Goal: Use online tool/utility: Use online tool/utility

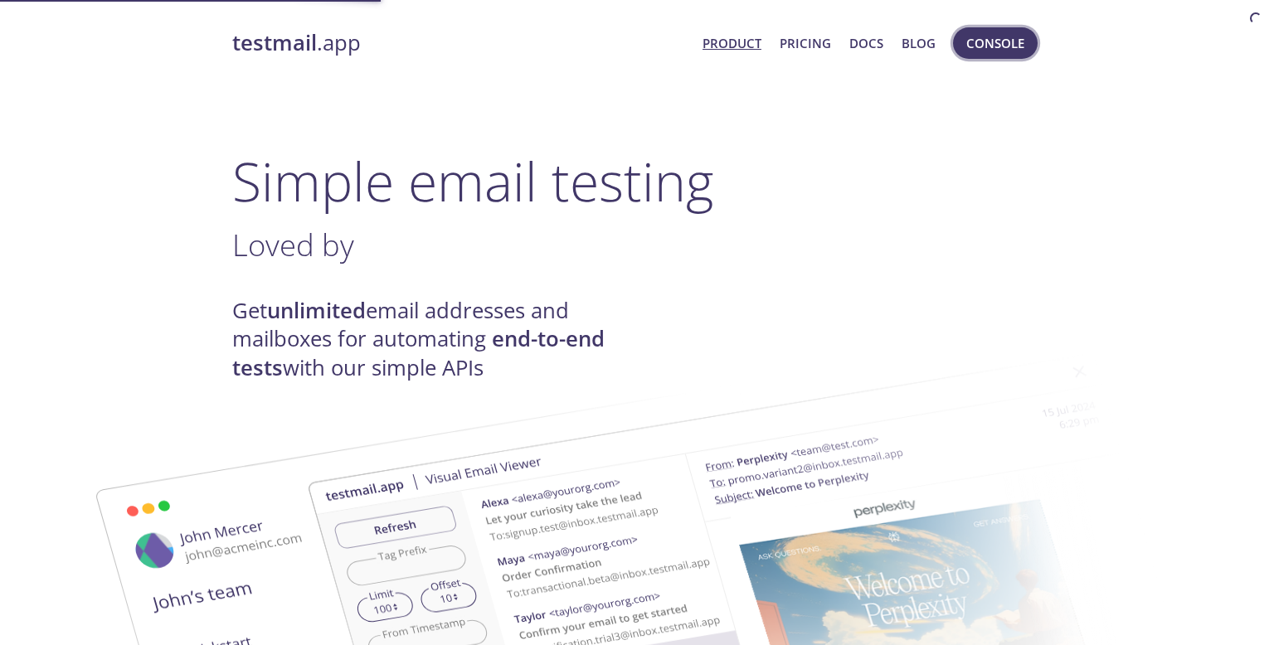
click at [1004, 40] on span "Console" at bounding box center [995, 43] width 58 height 22
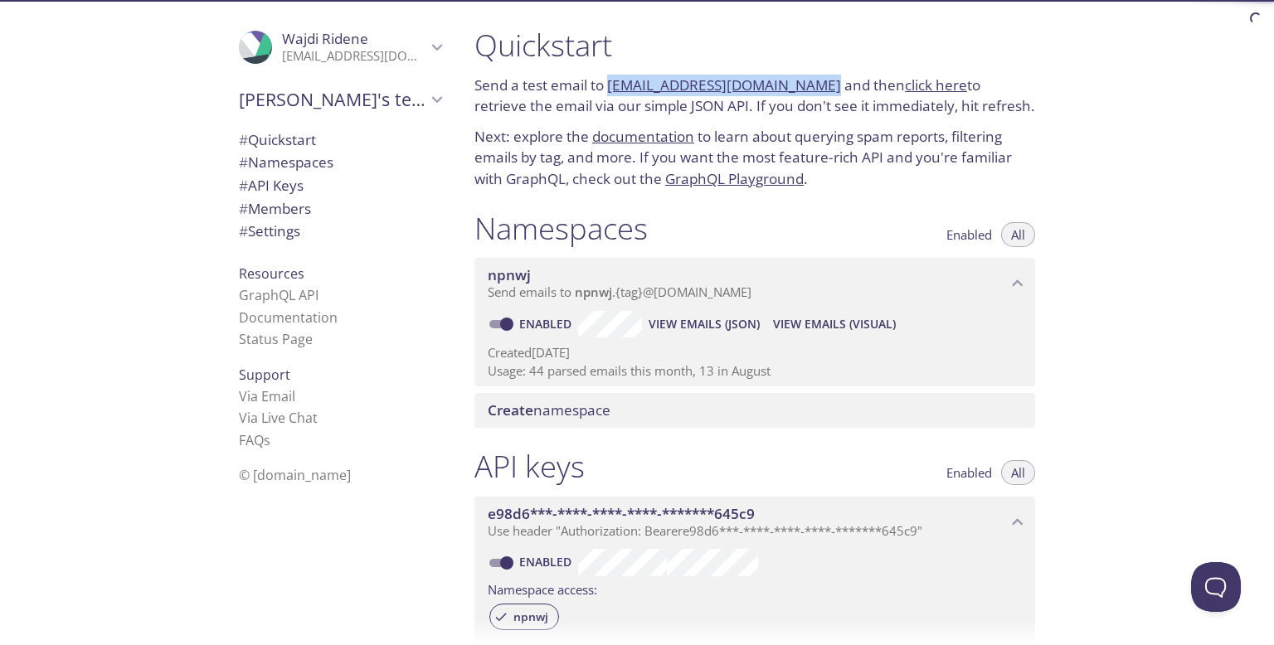
drag, startPoint x: 814, startPoint y: 90, endPoint x: 610, endPoint y: 91, distance: 204.9
click at [610, 91] on p "Send a test email to [EMAIL_ADDRESS][DOMAIN_NAME] and then click here to retrie…" at bounding box center [754, 96] width 561 height 42
copy link "[EMAIL_ADDRESS][DOMAIN_NAME]"
click at [913, 85] on link "click here" at bounding box center [936, 84] width 62 height 19
